Goal: Task Accomplishment & Management: Manage account settings

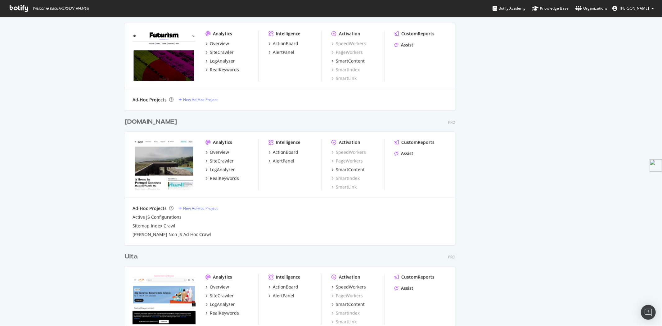
scroll to position [998, 0]
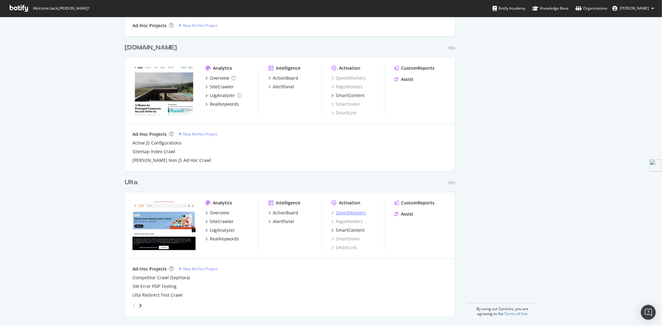
click at [354, 212] on div "SpeedWorkers" at bounding box center [351, 212] width 30 height 6
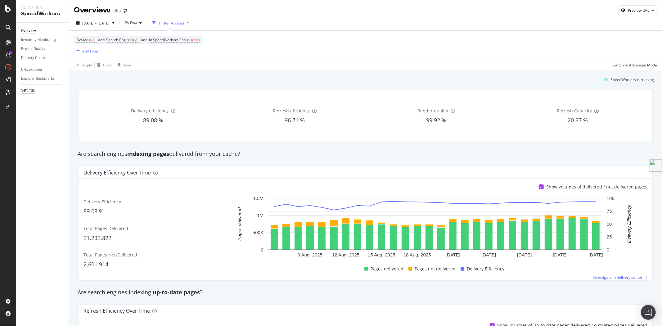
click at [27, 91] on div "Settings" at bounding box center [28, 90] width 14 height 7
